Goal: Task Accomplishment & Management: Use online tool/utility

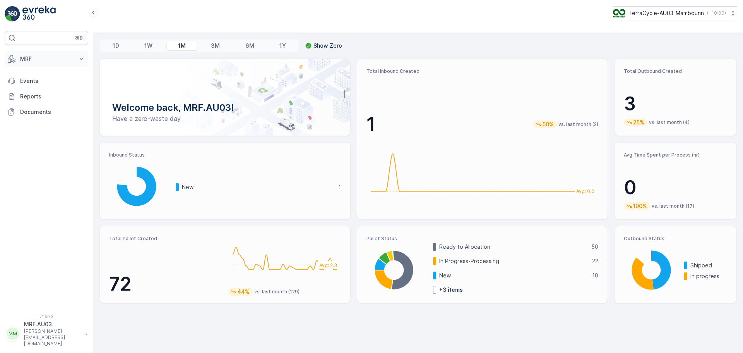
click at [79, 60] on icon at bounding box center [81, 59] width 8 height 8
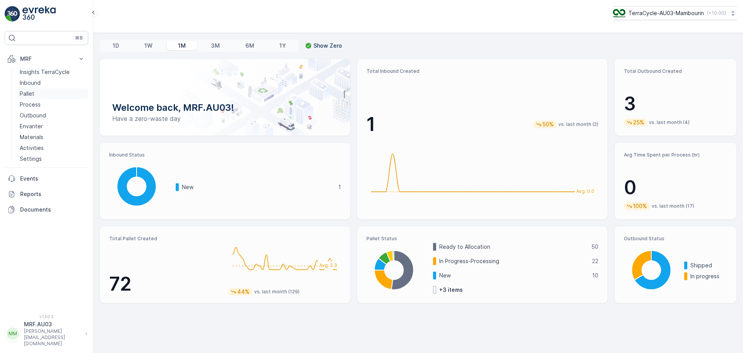
click at [28, 93] on p "Pallet" at bounding box center [27, 94] width 15 height 8
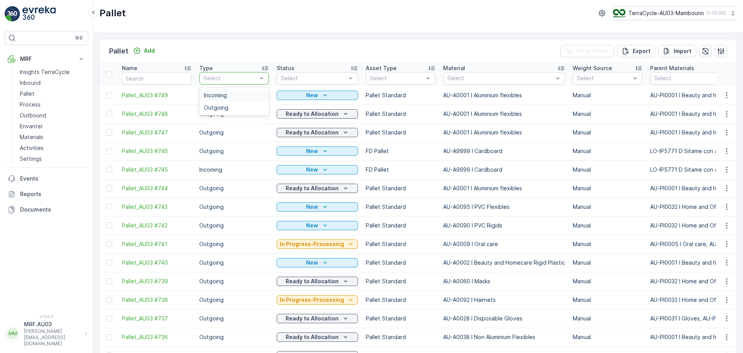
click at [231, 96] on div "Incoming" at bounding box center [234, 95] width 60 height 6
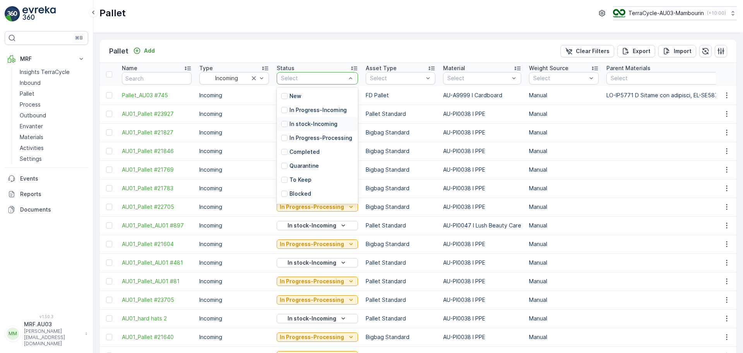
click at [307, 124] on p "In stock-Incoming" at bounding box center [314, 124] width 48 height 8
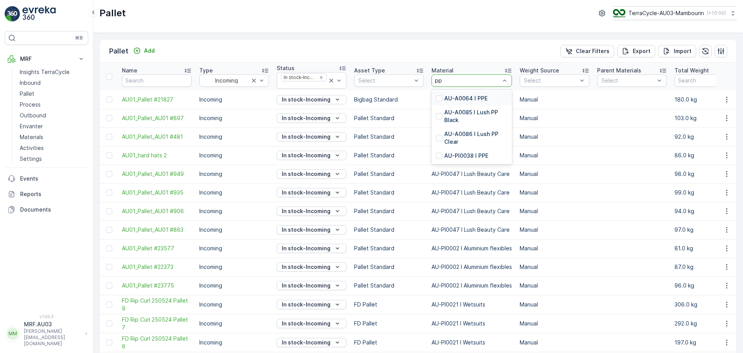
type input "ppe"
click at [457, 99] on p "AU-A0064 I PPE" at bounding box center [465, 98] width 43 height 8
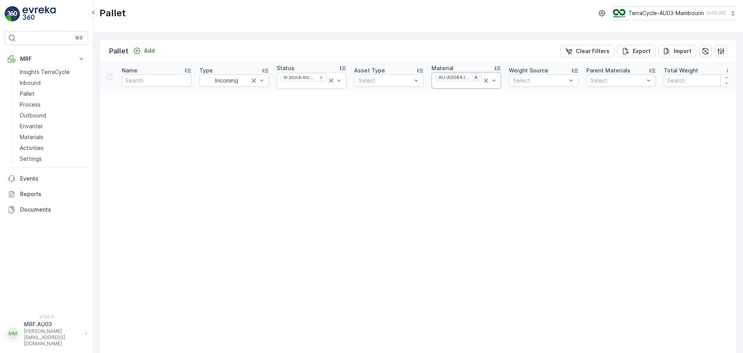
click at [476, 77] on icon "Remove AU-A0064 I PPE" at bounding box center [476, 77] width 3 height 3
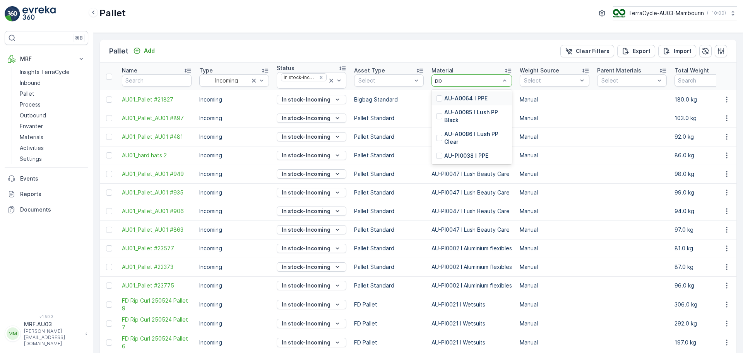
type input "ppe"
click at [464, 111] on p "AU-PI0038 I PPE" at bounding box center [466, 112] width 44 height 8
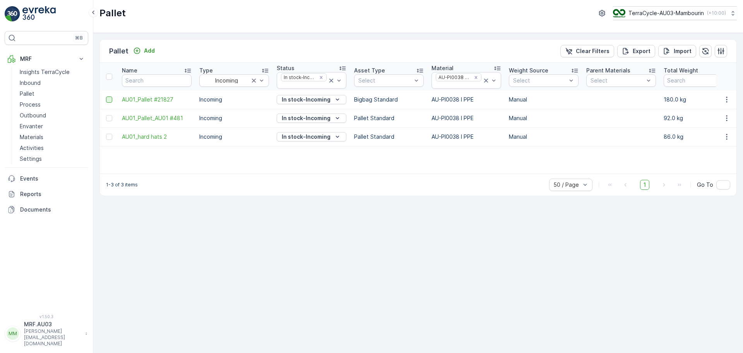
click at [110, 101] on div at bounding box center [109, 99] width 6 height 6
click at [106, 96] on input "checkbox" at bounding box center [106, 96] width 0 height 0
click at [110, 117] on div at bounding box center [109, 118] width 6 height 6
click at [106, 115] on input "checkbox" at bounding box center [106, 115] width 0 height 0
click at [112, 137] on div at bounding box center [109, 137] width 6 height 6
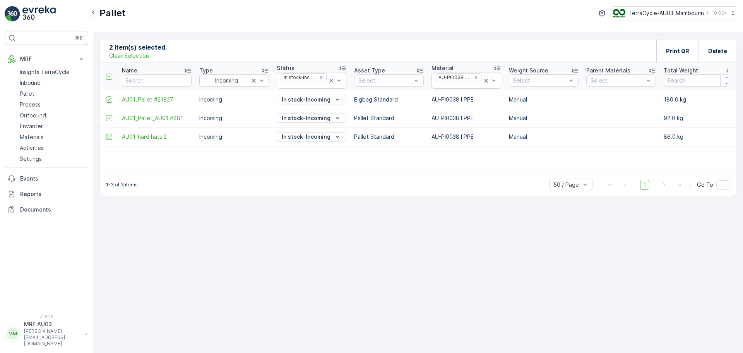
click at [106, 134] on input "checkbox" at bounding box center [106, 134] width 0 height 0
click at [675, 50] on p "Print QR" at bounding box center [677, 51] width 23 height 8
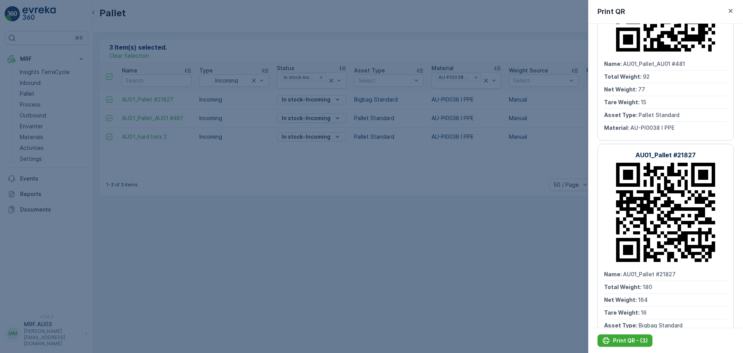
scroll to position [342, 0]
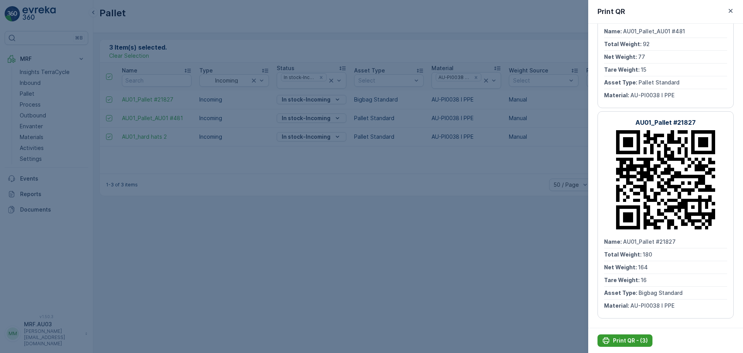
click at [639, 339] on p "Print QR - (3)" at bounding box center [630, 340] width 35 height 8
drag, startPoint x: 271, startPoint y: 261, endPoint x: 282, endPoint y: 259, distance: 11.0
click at [271, 261] on div at bounding box center [371, 176] width 743 height 353
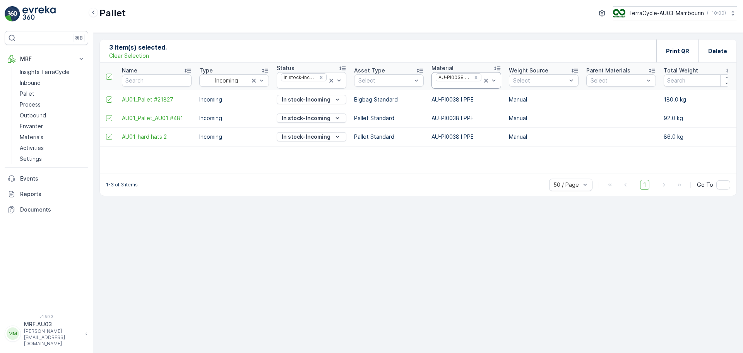
click at [488, 80] on icon at bounding box center [486, 81] width 8 height 8
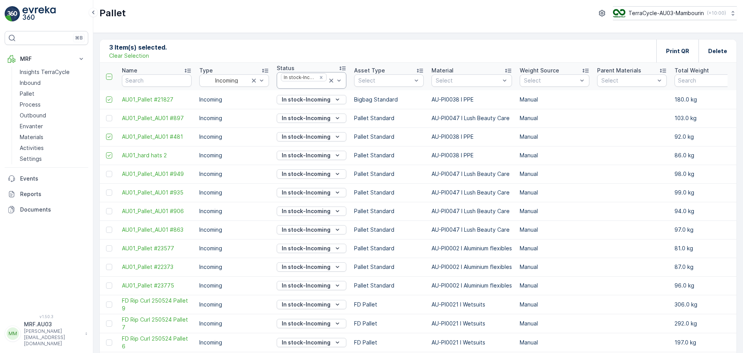
click at [332, 80] on icon at bounding box center [331, 81] width 4 height 4
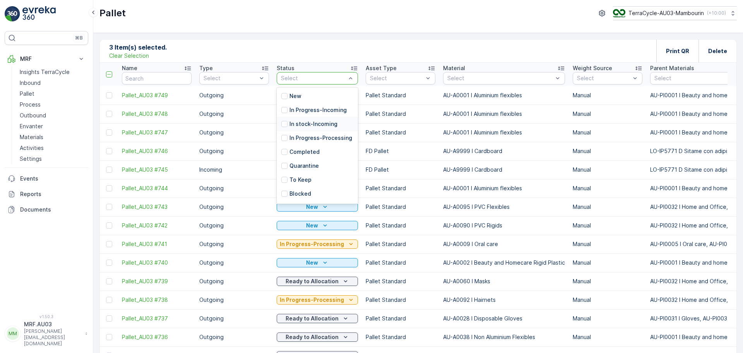
click at [311, 125] on p "In stock-Incoming" at bounding box center [314, 124] width 48 height 8
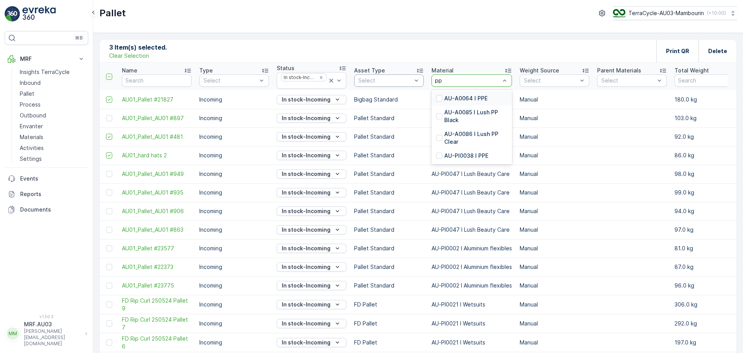
type input "ppe"
click at [471, 111] on p "AU-PI0038 I PPE" at bounding box center [466, 112] width 44 height 8
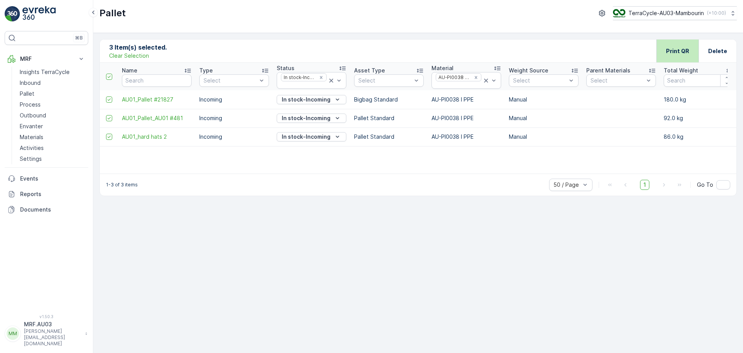
click at [679, 53] on p "Print QR" at bounding box center [677, 51] width 23 height 8
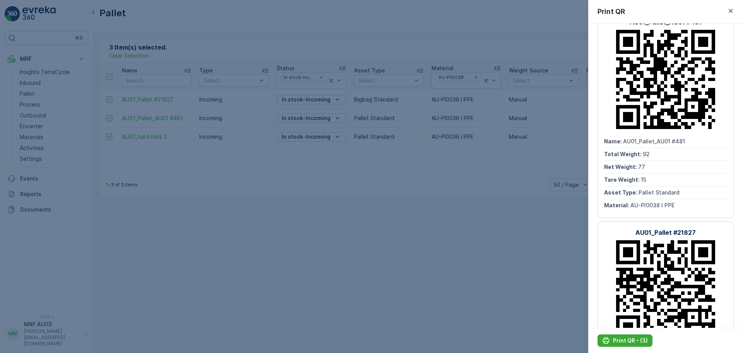
scroll to position [342, 0]
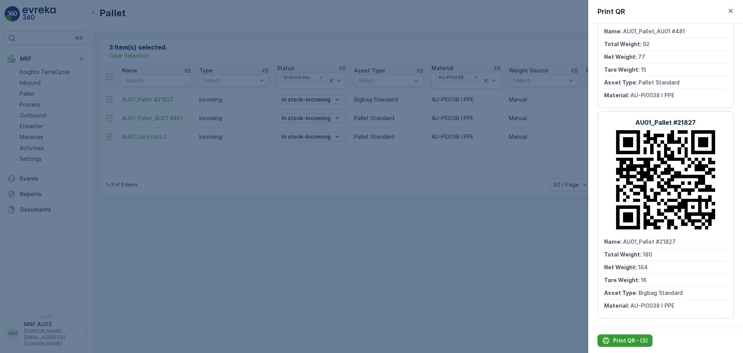
click at [620, 338] on p "Print QR - (3)" at bounding box center [630, 340] width 35 height 8
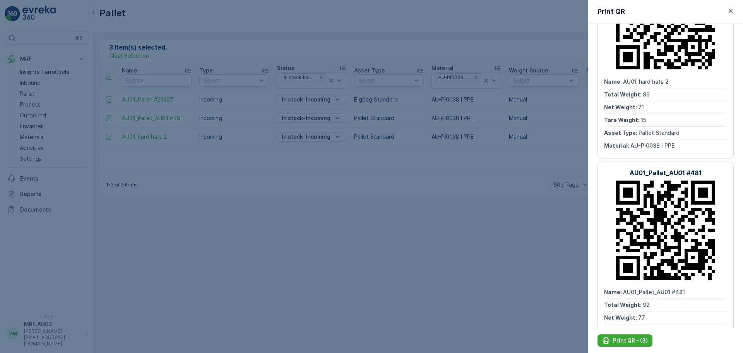
scroll to position [0, 0]
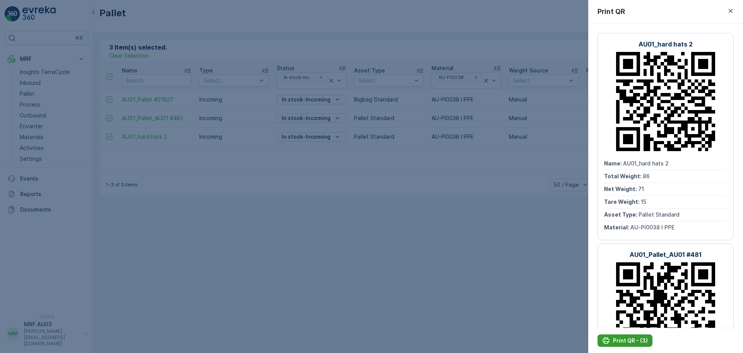
click at [634, 343] on p "Print QR - (3)" at bounding box center [630, 340] width 35 height 8
